Goal: Task Accomplishment & Management: Manage account settings

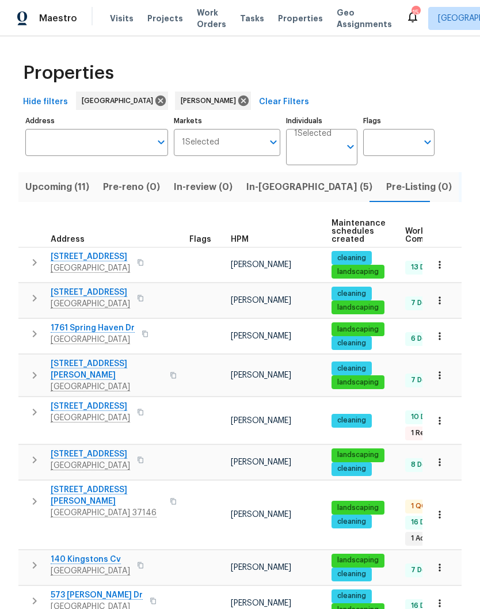
click at [94, 484] on span "108 Nancy Ave" at bounding box center [107, 495] width 112 height 23
click at [37, 192] on span "Upcoming (11)" at bounding box center [57, 187] width 64 height 16
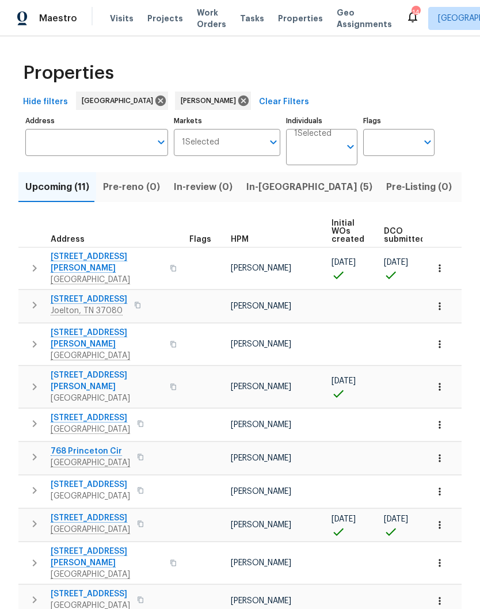
click at [66, 259] on span "[STREET_ADDRESS][PERSON_NAME]" at bounding box center [107, 262] width 112 height 23
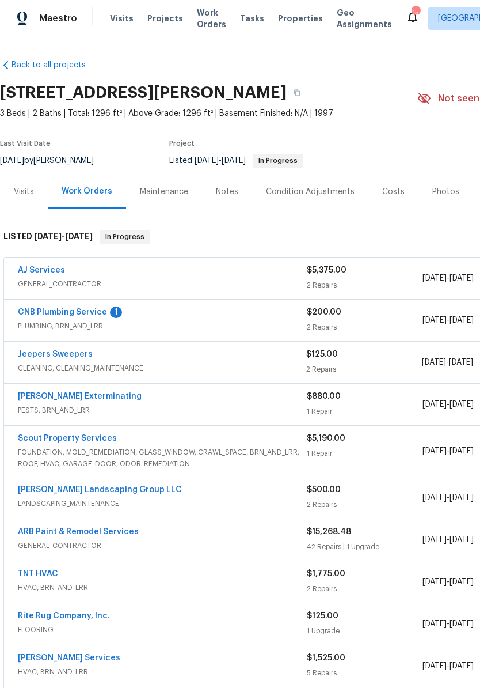
click at [93, 316] on link "CNB Plumbing Service" at bounding box center [62, 312] width 89 height 8
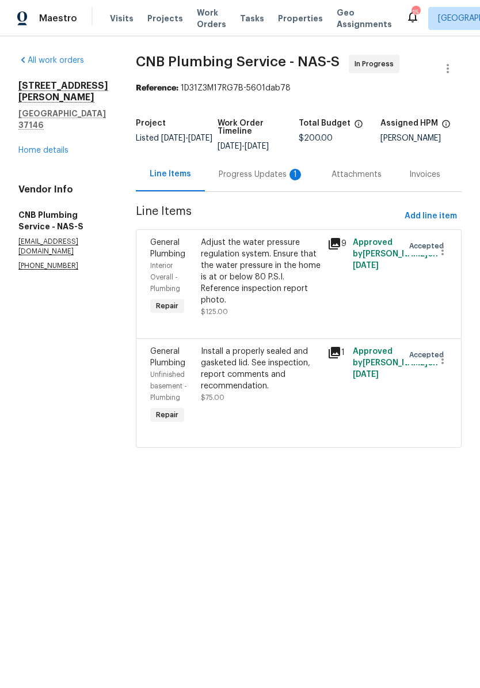
click at [263, 180] on div "Progress Updates 1" at bounding box center [261, 175] width 85 height 12
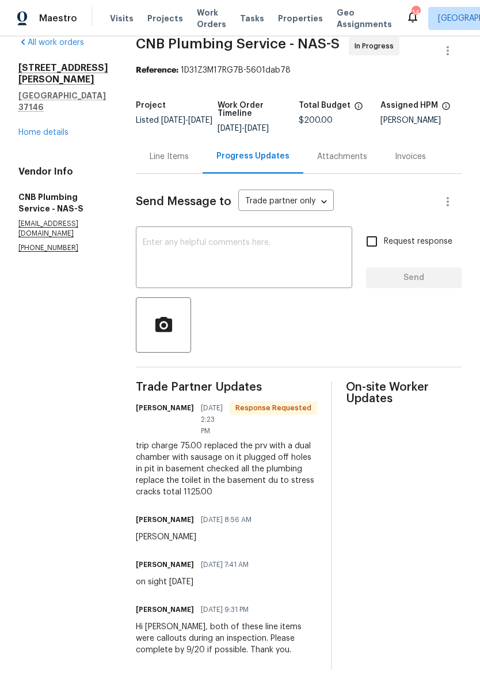
scroll to position [40, 0]
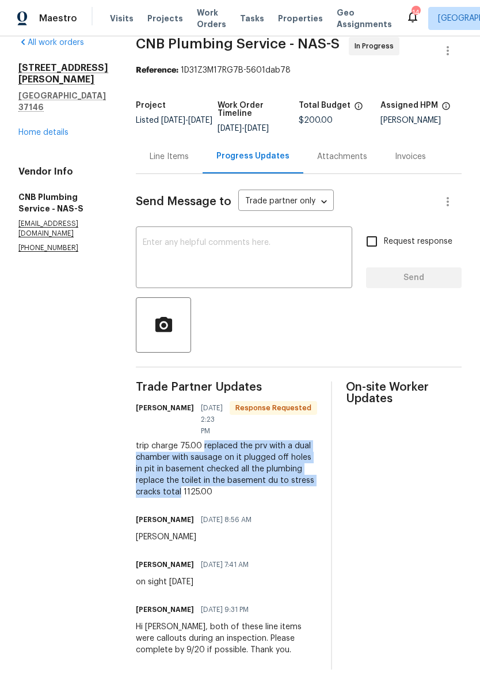
copy div "replaced the prv with a dual chamber with sausage on it plugged off holes in pi…"
click at [189, 151] on div "Line Items" at bounding box center [169, 157] width 39 height 12
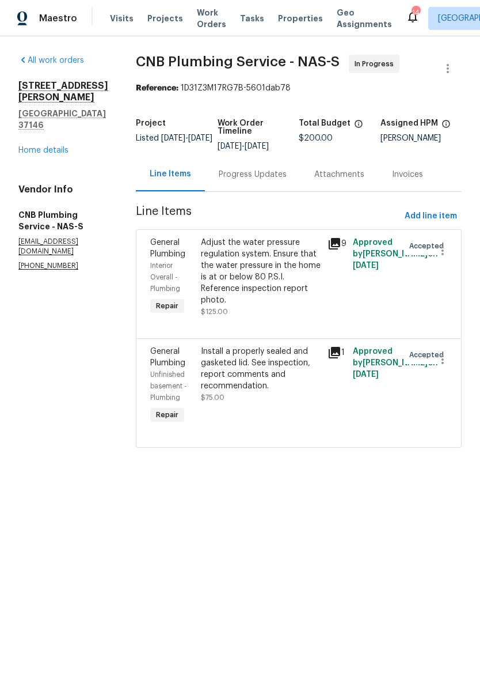
click at [265, 263] on div "Adjust the water pressure regulation system. Ensure that the water pressure in …" at bounding box center [261, 271] width 120 height 69
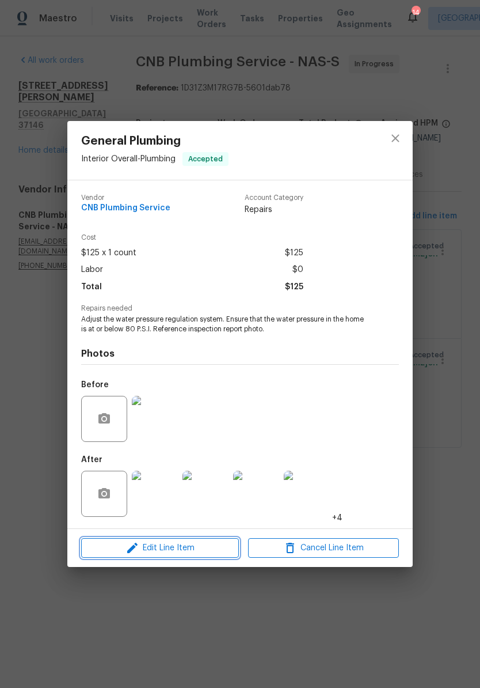
click at [204, 551] on span "Edit Line Item" at bounding box center [160, 548] width 151 height 14
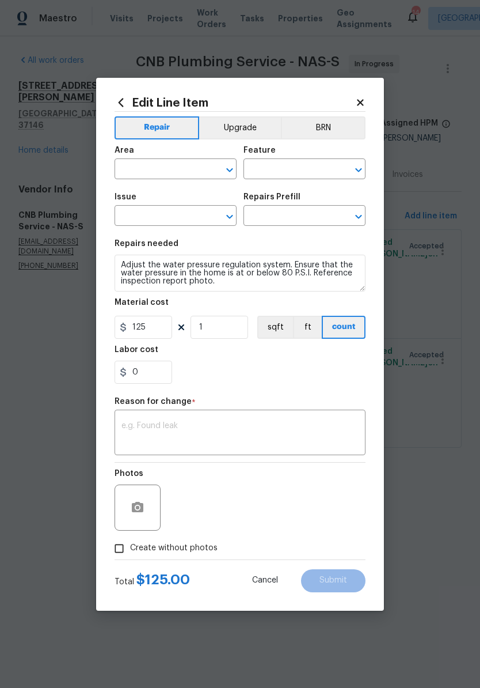
type input "Interior Overall"
type input "Plumbing"
type input "General Plumbing"
type input "Add a Task $1.00"
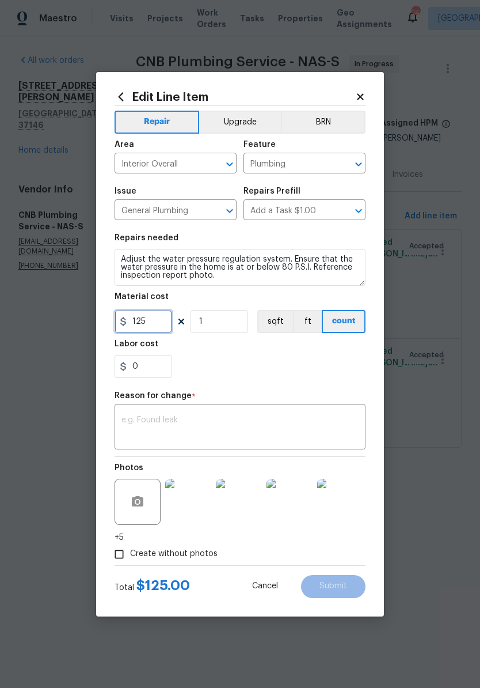
click at [167, 324] on input "125" at bounding box center [144, 321] width 58 height 23
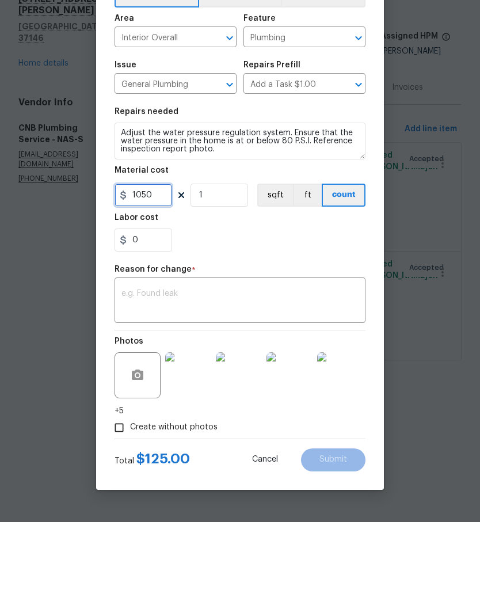
type input "1050"
click at [168, 377] on textarea at bounding box center [240, 389] width 237 height 24
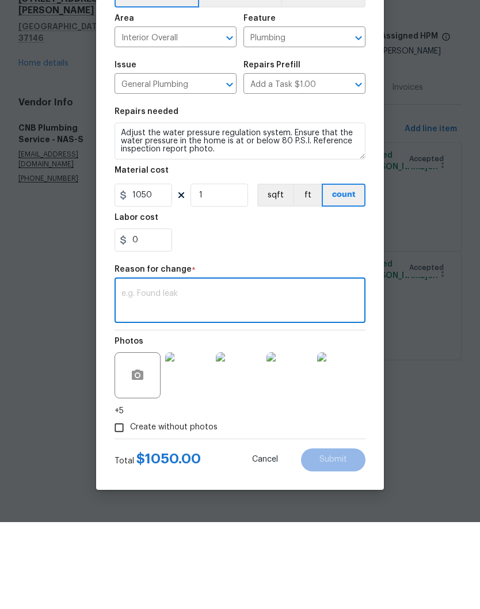
click at [170, 377] on textarea at bounding box center [240, 389] width 237 height 24
paste textarea "replaced the prv with a dual chamber with sausage on it plugged off holes in pi…"
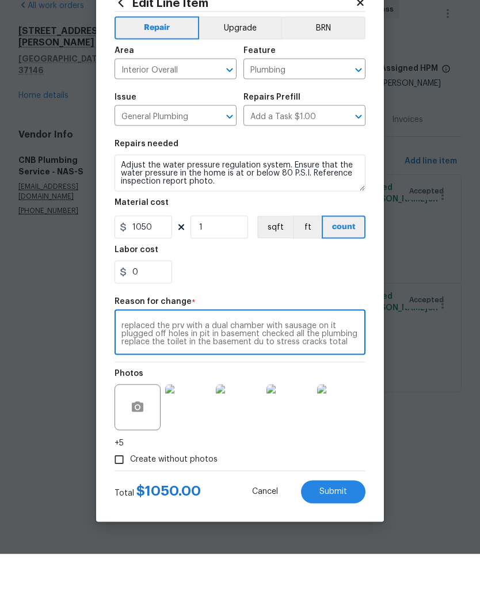
click at [123, 377] on textarea "replaced the prv with a dual chamber with sausage on it plugged off holes in pi…" at bounding box center [240, 389] width 237 height 24
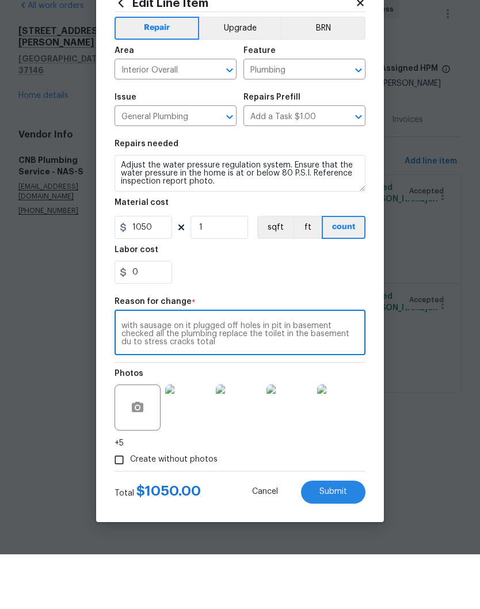
scroll to position [8, 0]
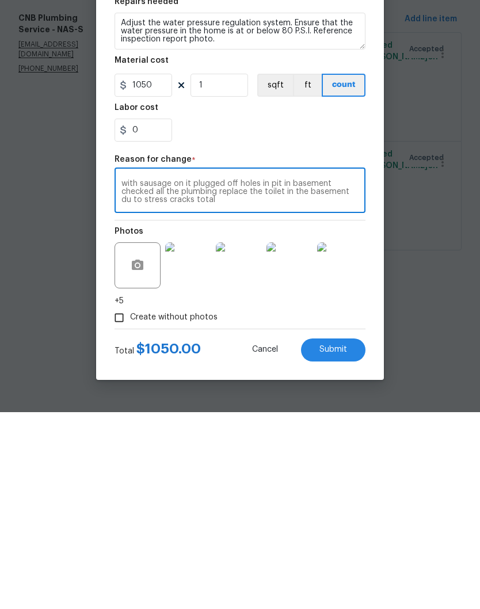
type textarea "Cost adjustment to replaced the prv with a dual chamber with sausage on it plug…"
click at [340, 543] on span "Submit" at bounding box center [334, 547] width 28 height 9
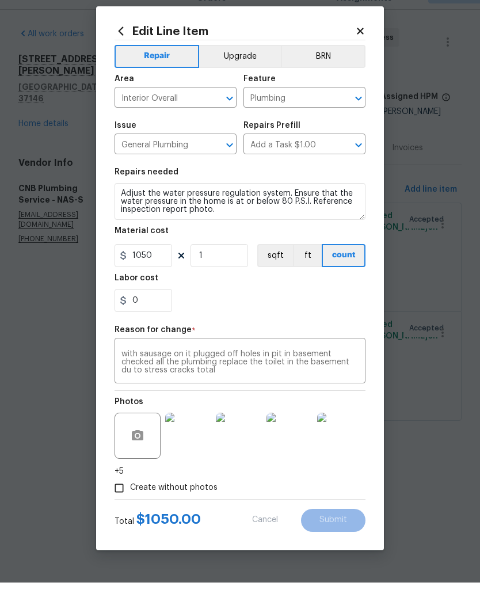
scroll to position [0, 0]
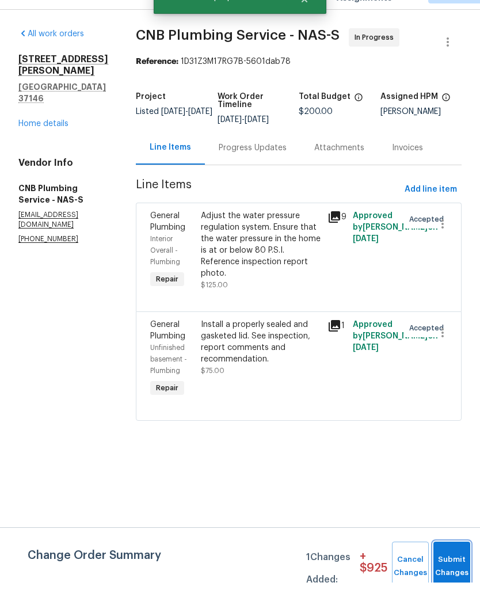
click at [457, 568] on button "Submit Changes" at bounding box center [452, 593] width 37 height 50
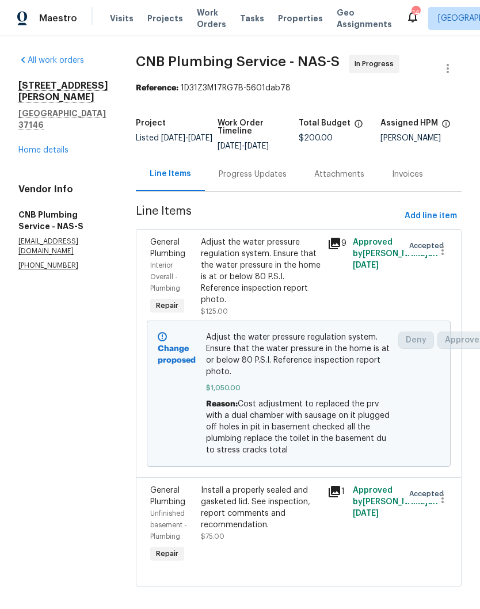
click at [59, 146] on link "Home details" at bounding box center [43, 150] width 50 height 8
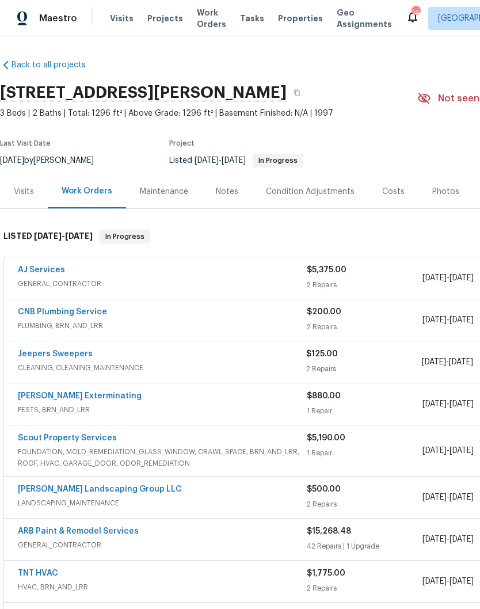
click at [68, 273] on div "AJ Services" at bounding box center [162, 271] width 289 height 14
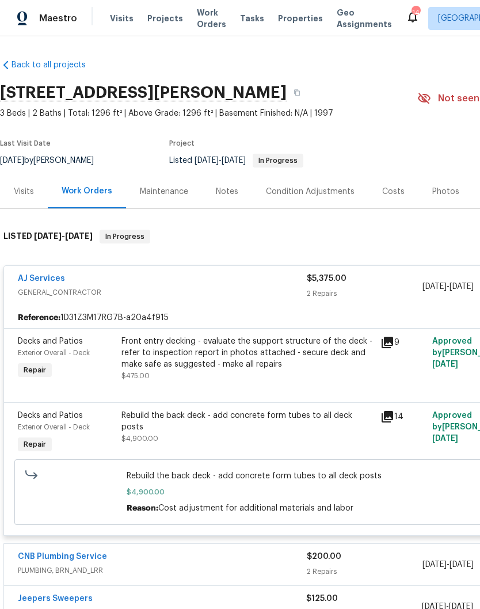
click at [54, 282] on link "AJ Services" at bounding box center [41, 279] width 47 height 8
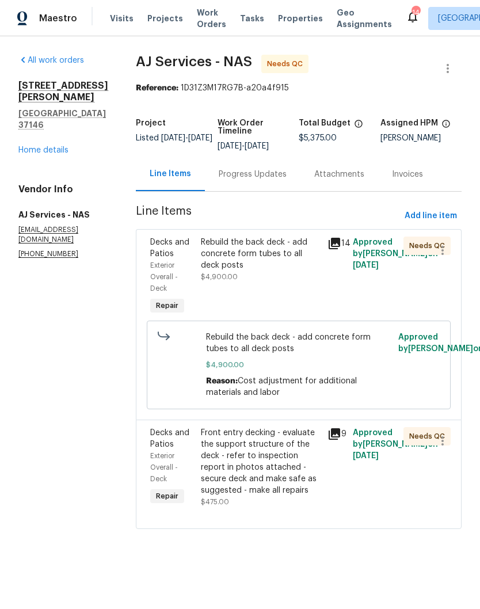
click at [249, 249] on div "Rebuild the back deck - add concrete form tubes to all deck posts" at bounding box center [261, 254] width 120 height 35
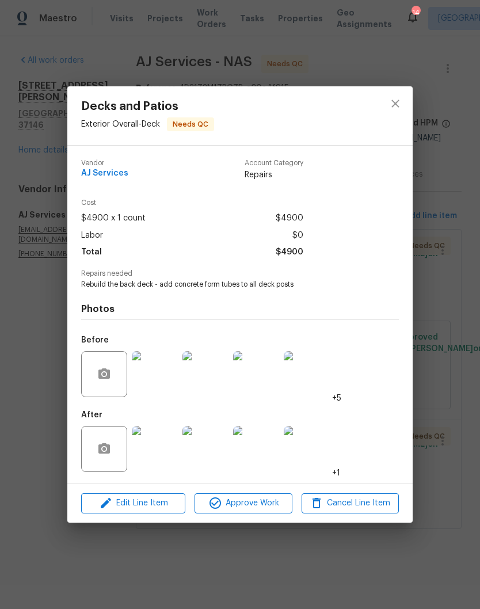
click at [163, 451] on img at bounding box center [155, 449] width 46 height 46
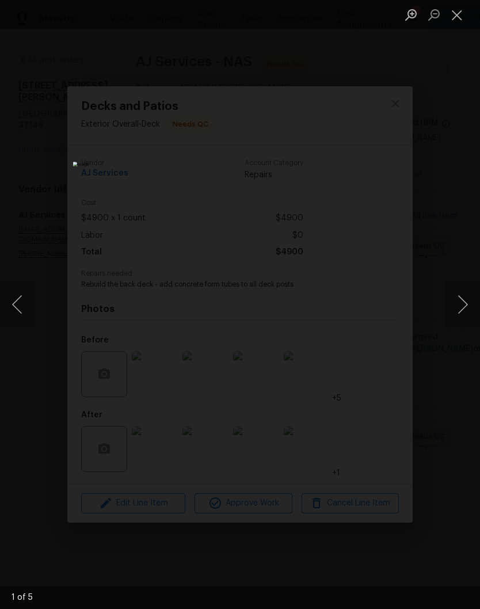
click at [464, 306] on button "Next image" at bounding box center [463, 305] width 35 height 46
click at [464, 308] on button "Next image" at bounding box center [463, 305] width 35 height 46
click at [466, 311] on button "Next image" at bounding box center [463, 305] width 35 height 46
click at [460, 306] on button "Next image" at bounding box center [463, 305] width 35 height 46
click at [466, 312] on button "Next image" at bounding box center [463, 305] width 35 height 46
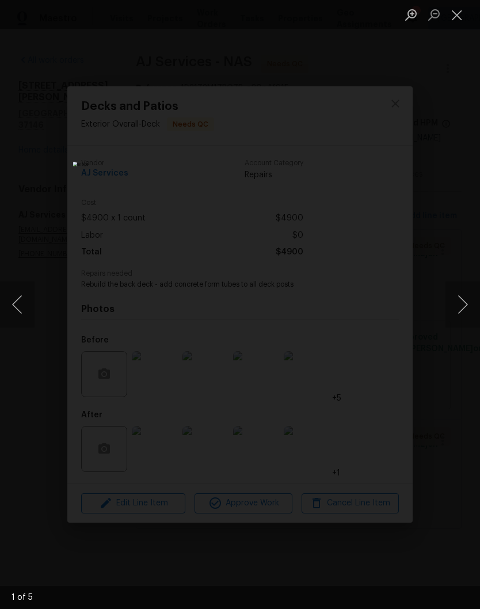
click at [465, 313] on button "Next image" at bounding box center [463, 305] width 35 height 46
click at [462, 16] on button "Close lightbox" at bounding box center [457, 15] width 23 height 20
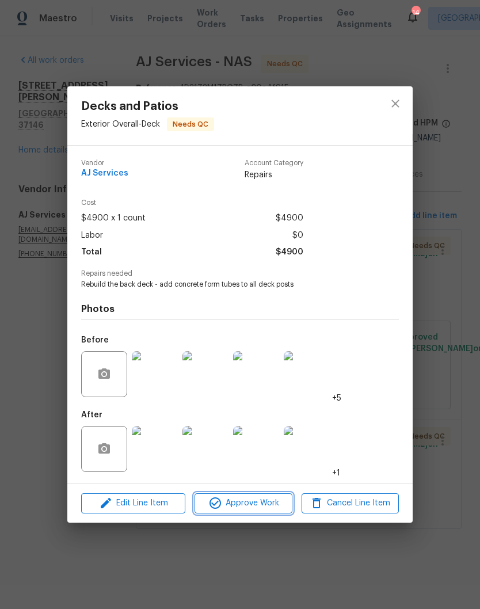
click at [263, 505] on span "Approve Work" at bounding box center [243, 503] width 90 height 14
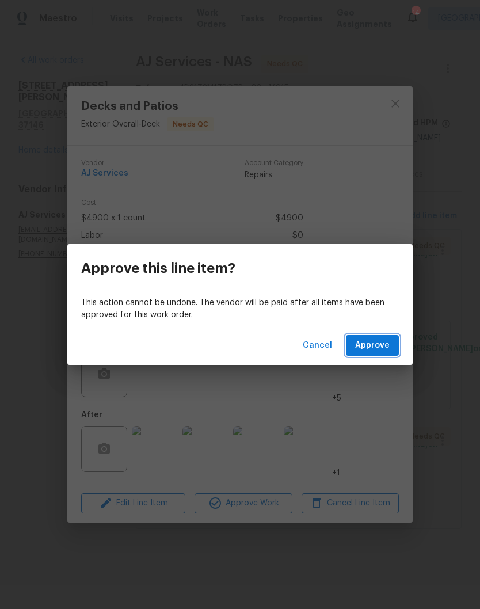
click at [384, 345] on span "Approve" at bounding box center [372, 346] width 35 height 14
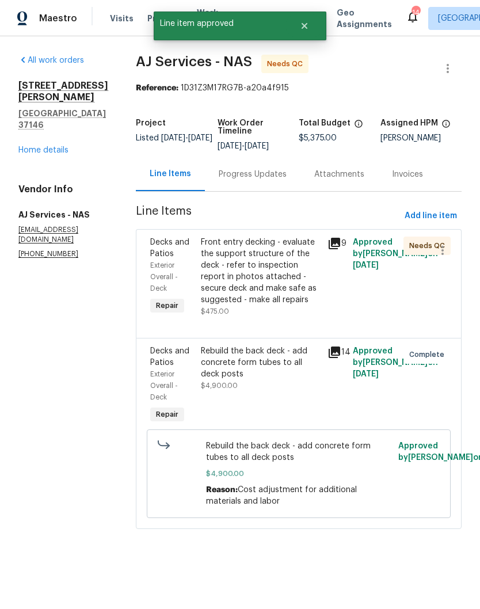
click at [272, 249] on div "Front entry decking - evaluate the support structure of the deck - refer to ins…" at bounding box center [261, 271] width 120 height 69
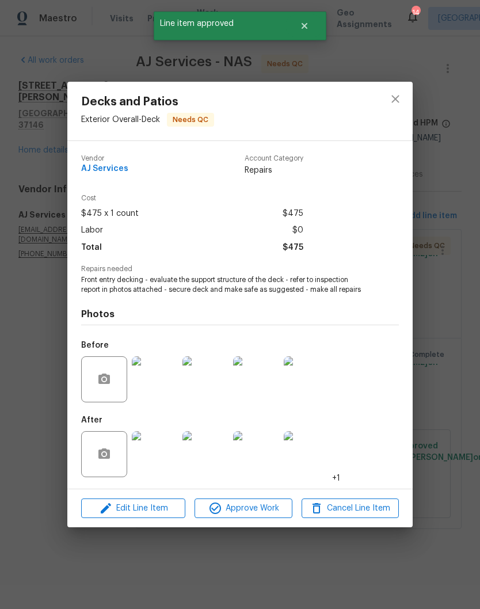
click at [166, 457] on img at bounding box center [155, 454] width 46 height 46
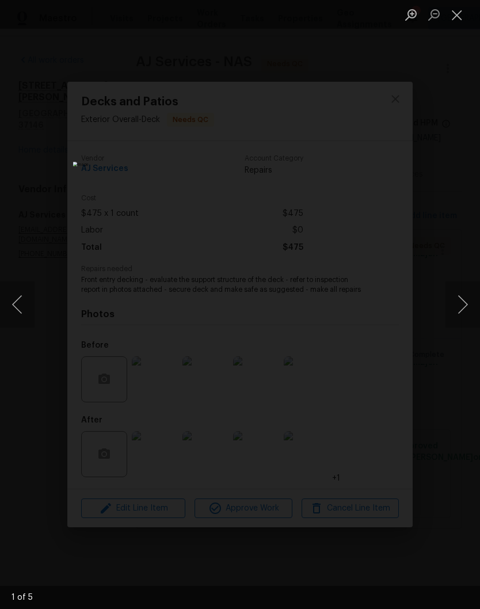
click at [467, 305] on button "Next image" at bounding box center [463, 305] width 35 height 46
click at [464, 306] on button "Next image" at bounding box center [463, 305] width 35 height 46
click at [464, 309] on button "Next image" at bounding box center [463, 305] width 35 height 46
click at [461, 308] on button "Next image" at bounding box center [463, 305] width 35 height 46
click at [463, 304] on button "Next image" at bounding box center [463, 305] width 35 height 46
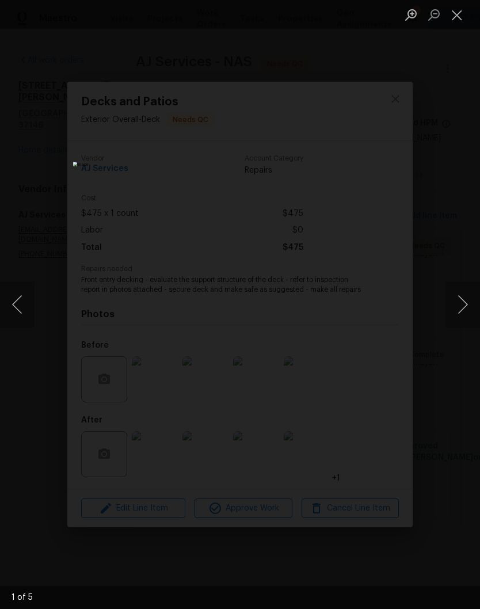
click at [460, 305] on button "Next image" at bounding box center [463, 305] width 35 height 46
click at [458, 19] on button "Close lightbox" at bounding box center [457, 15] width 23 height 20
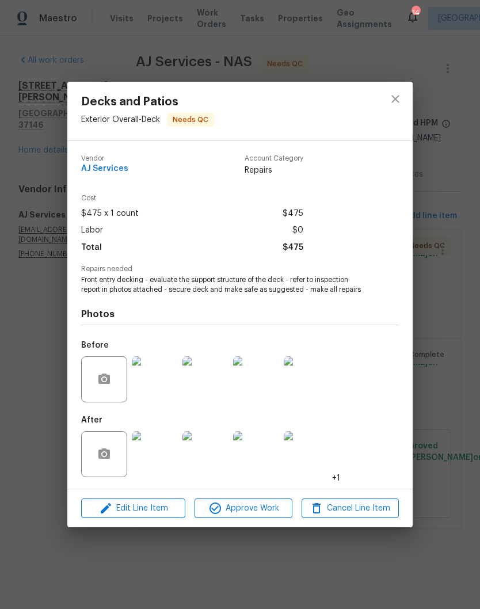
click at [215, 381] on img at bounding box center [206, 380] width 46 height 46
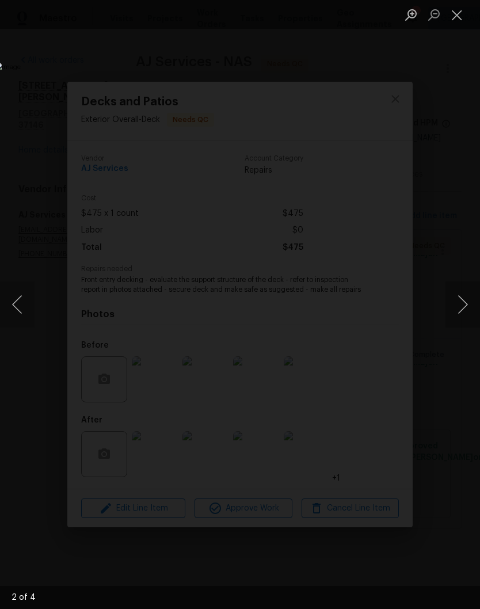
click at [466, 304] on button "Next image" at bounding box center [463, 305] width 35 height 46
click at [458, 310] on button "Next image" at bounding box center [463, 305] width 35 height 46
click at [462, 308] on button "Next image" at bounding box center [463, 305] width 35 height 46
click at [460, 17] on button "Close lightbox" at bounding box center [457, 15] width 23 height 20
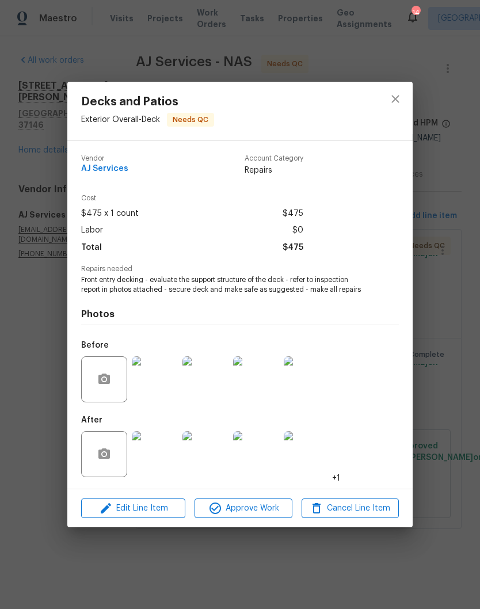
click at [168, 455] on img at bounding box center [155, 454] width 46 height 46
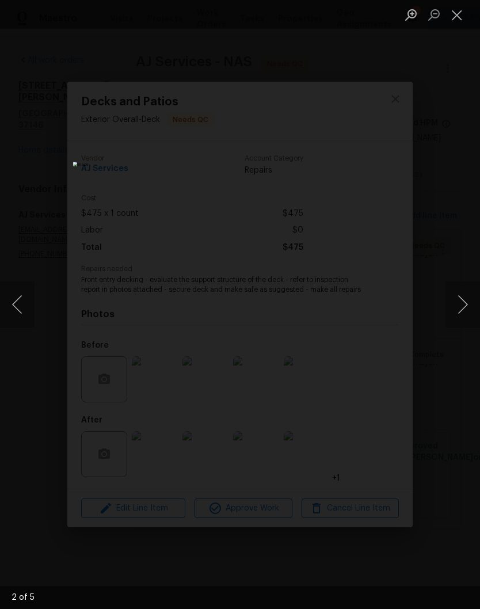
click at [470, 305] on button "Next image" at bounding box center [463, 305] width 35 height 46
click at [462, 308] on button "Next image" at bounding box center [463, 305] width 35 height 46
click at [467, 305] on button "Next image" at bounding box center [463, 305] width 35 height 46
click at [468, 304] on button "Next image" at bounding box center [463, 305] width 35 height 46
click at [465, 303] on button "Next image" at bounding box center [463, 305] width 35 height 46
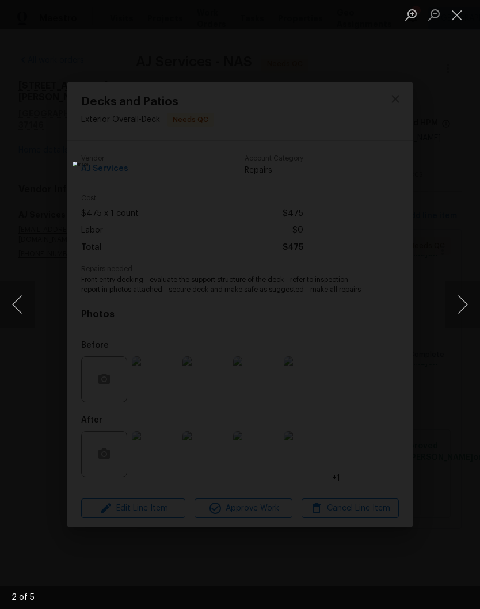
click at [464, 305] on button "Next image" at bounding box center [463, 305] width 35 height 46
click at [464, 304] on button "Next image" at bounding box center [463, 305] width 35 height 46
click at [466, 306] on button "Next image" at bounding box center [463, 305] width 35 height 46
click at [457, 20] on button "Close lightbox" at bounding box center [457, 15] width 23 height 20
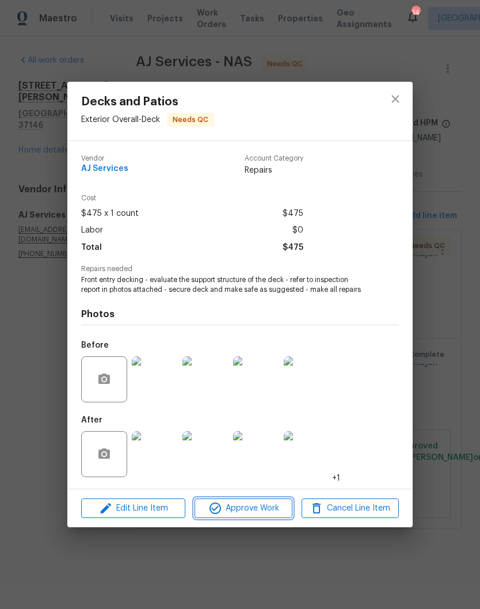
click at [263, 511] on span "Approve Work" at bounding box center [243, 509] width 90 height 14
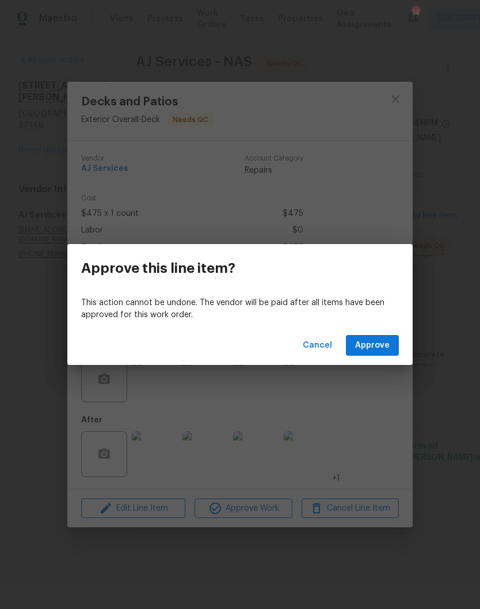
click at [386, 347] on span "Approve" at bounding box center [372, 346] width 35 height 14
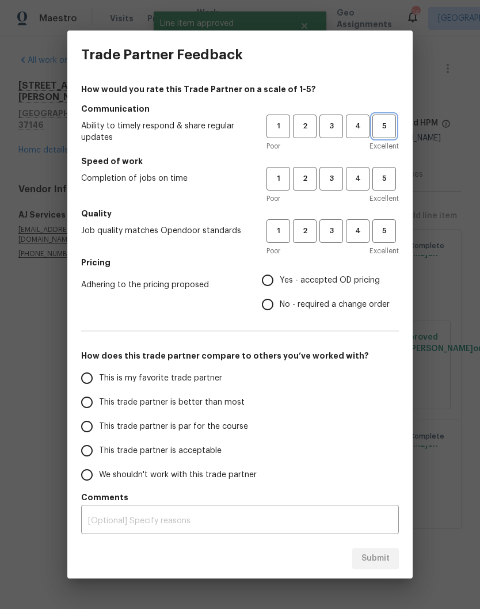
click at [389, 132] on span "5" at bounding box center [384, 126] width 21 height 13
click at [387, 183] on span "5" at bounding box center [384, 178] width 21 height 13
click at [388, 231] on span "5" at bounding box center [384, 231] width 21 height 13
click at [272, 310] on input "No - required a change order" at bounding box center [268, 305] width 24 height 24
radio input "true"
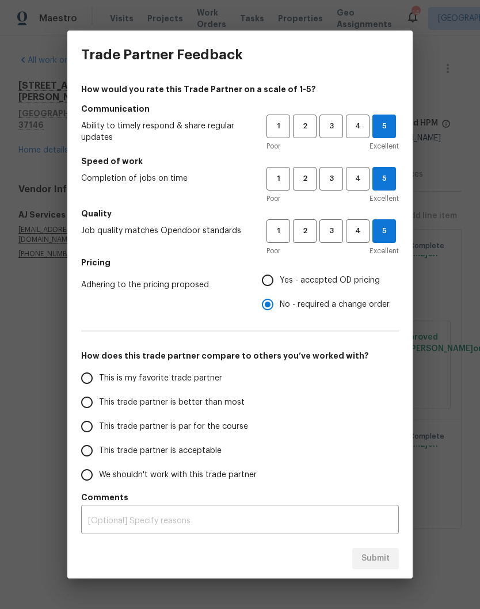
click at [93, 380] on input "This is my favorite trade partner" at bounding box center [87, 378] width 24 height 24
click at [382, 558] on span "Submit" at bounding box center [376, 559] width 28 height 14
radio input "true"
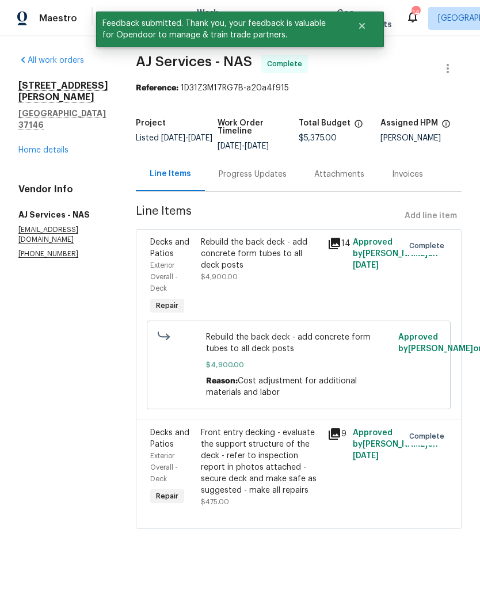
click at [56, 146] on link "Home details" at bounding box center [43, 150] width 50 height 8
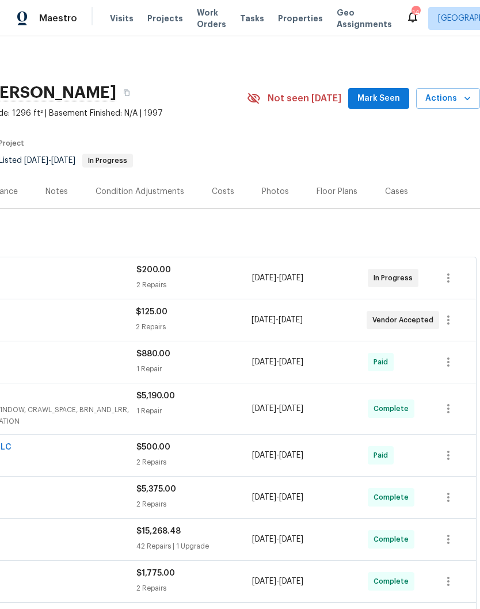
scroll to position [0, 170]
click at [380, 98] on span "Mark Seen" at bounding box center [379, 99] width 43 height 14
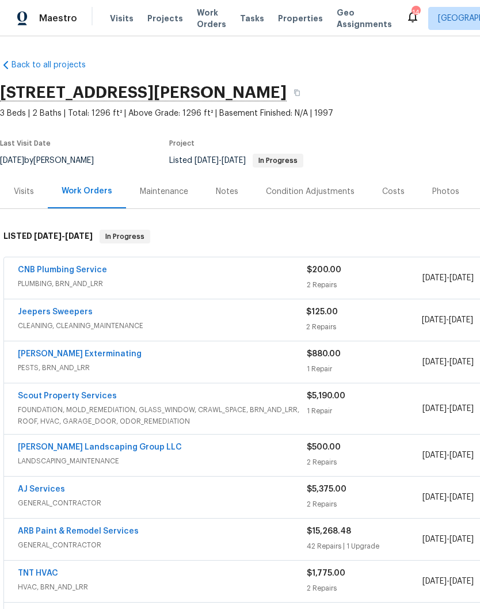
scroll to position [0, 0]
click at [69, 491] on div "AJ Services" at bounding box center [162, 491] width 289 height 14
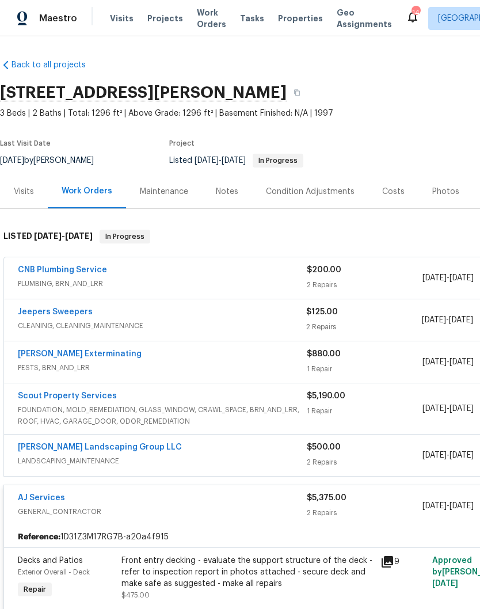
click at [58, 497] on link "AJ Services" at bounding box center [41, 498] width 47 height 8
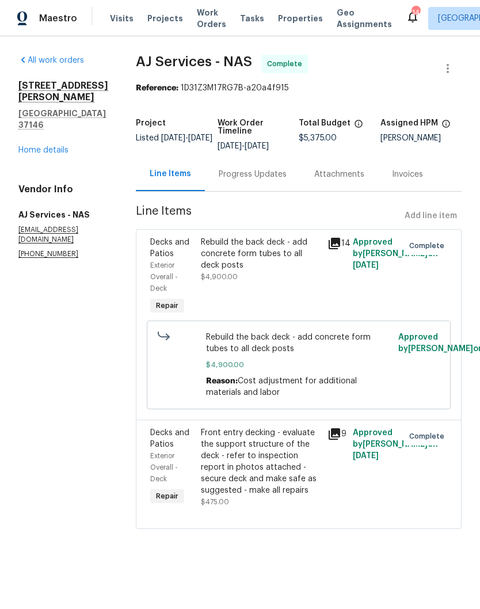
click at [273, 438] on div "Front entry decking - evaluate the support structure of the deck - refer to ins…" at bounding box center [261, 461] width 120 height 69
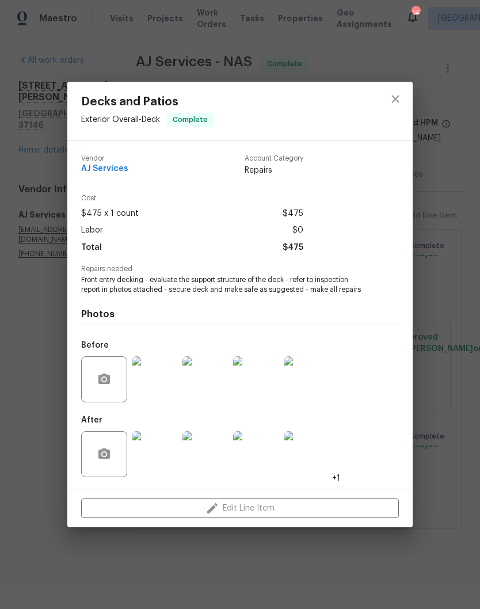
click at [214, 383] on img at bounding box center [206, 380] width 46 height 46
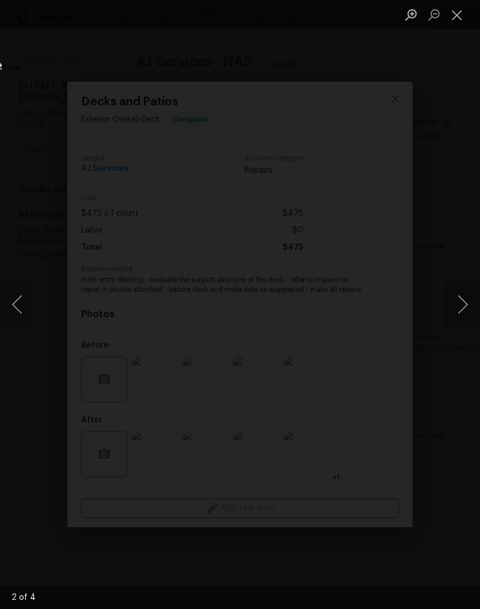
click at [462, 12] on button "Close lightbox" at bounding box center [457, 15] width 23 height 20
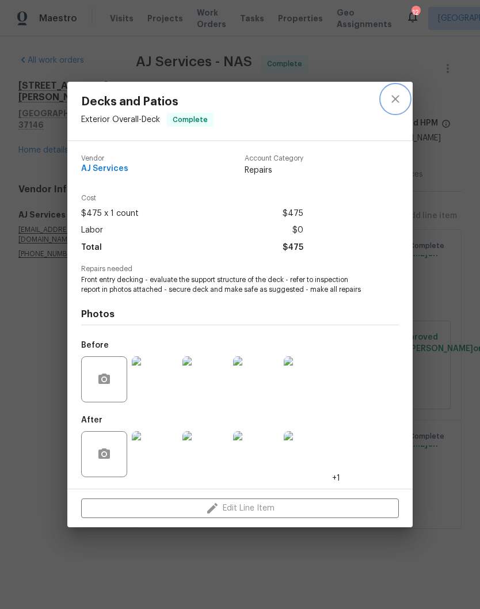
click at [400, 106] on button "close" at bounding box center [396, 99] width 28 height 28
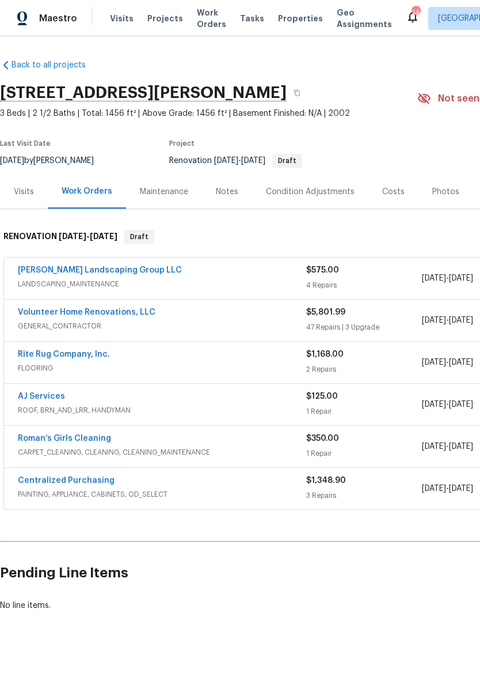
click at [113, 313] on link "Volunteer Home Renovations, LLC" at bounding box center [87, 312] width 138 height 8
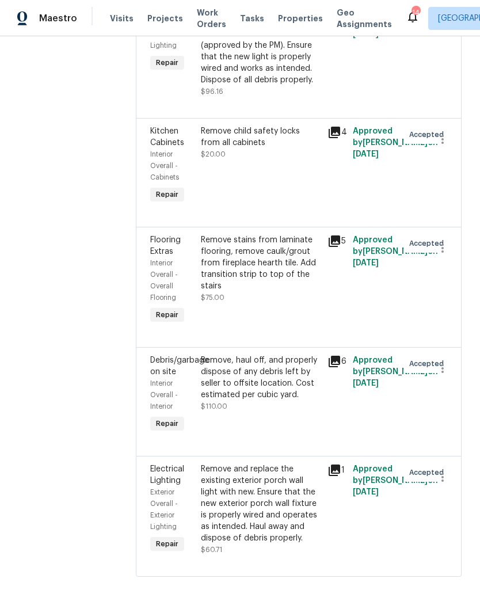
scroll to position [6856, 0]
click at [449, 255] on icon "button" at bounding box center [443, 248] width 14 height 14
click at [451, 327] on li "Cancel" at bounding box center [448, 321] width 44 height 19
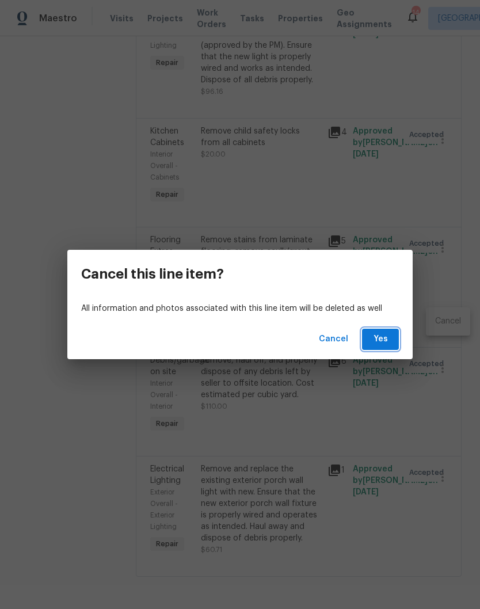
click at [385, 342] on span "Yes" at bounding box center [381, 339] width 18 height 14
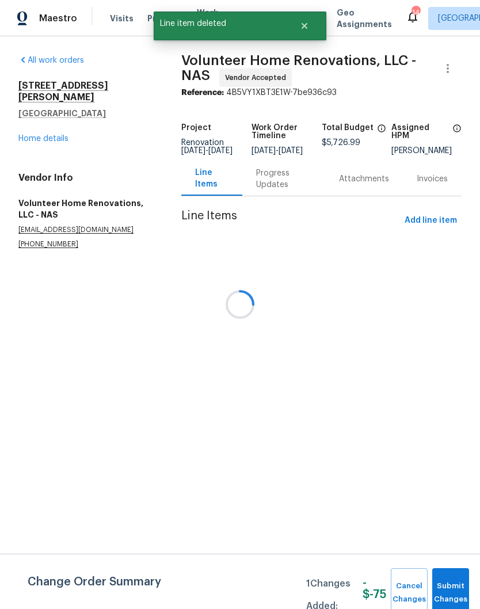
scroll to position [0, 0]
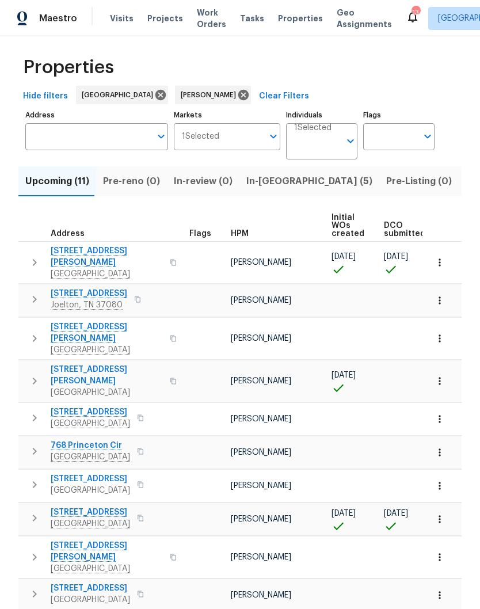
scroll to position [5, 0]
click at [441, 514] on icon "button" at bounding box center [440, 520] width 12 height 12
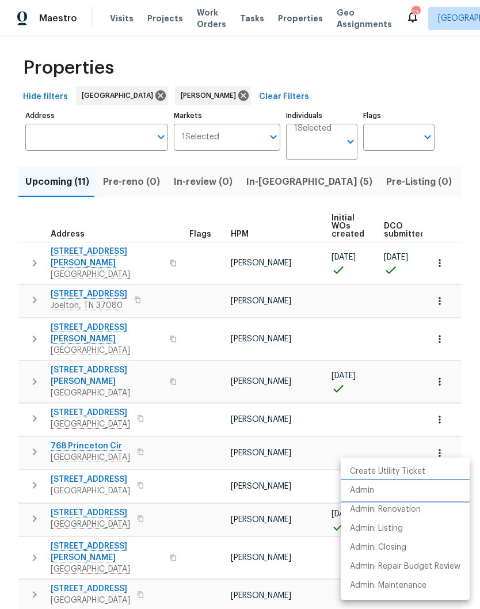
click at [372, 493] on p "Admin" at bounding box center [362, 491] width 24 height 12
